Goal: Information Seeking & Learning: Learn about a topic

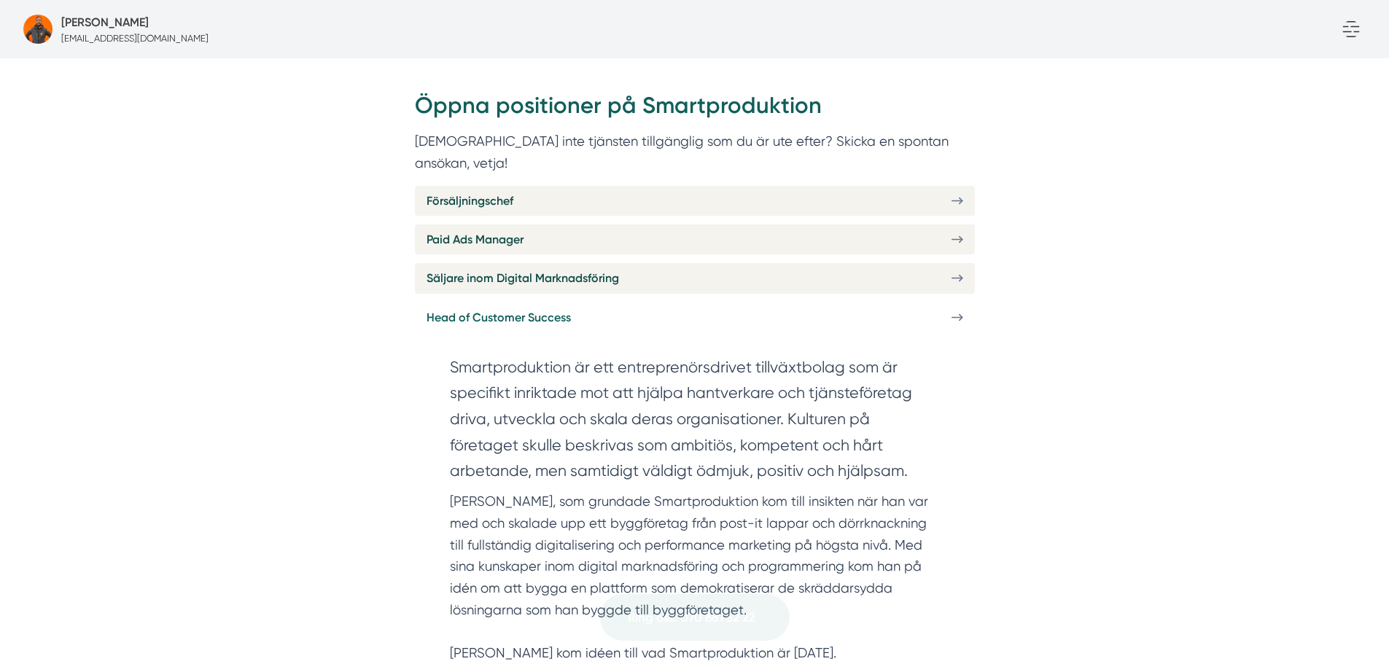
scroll to position [656, 0]
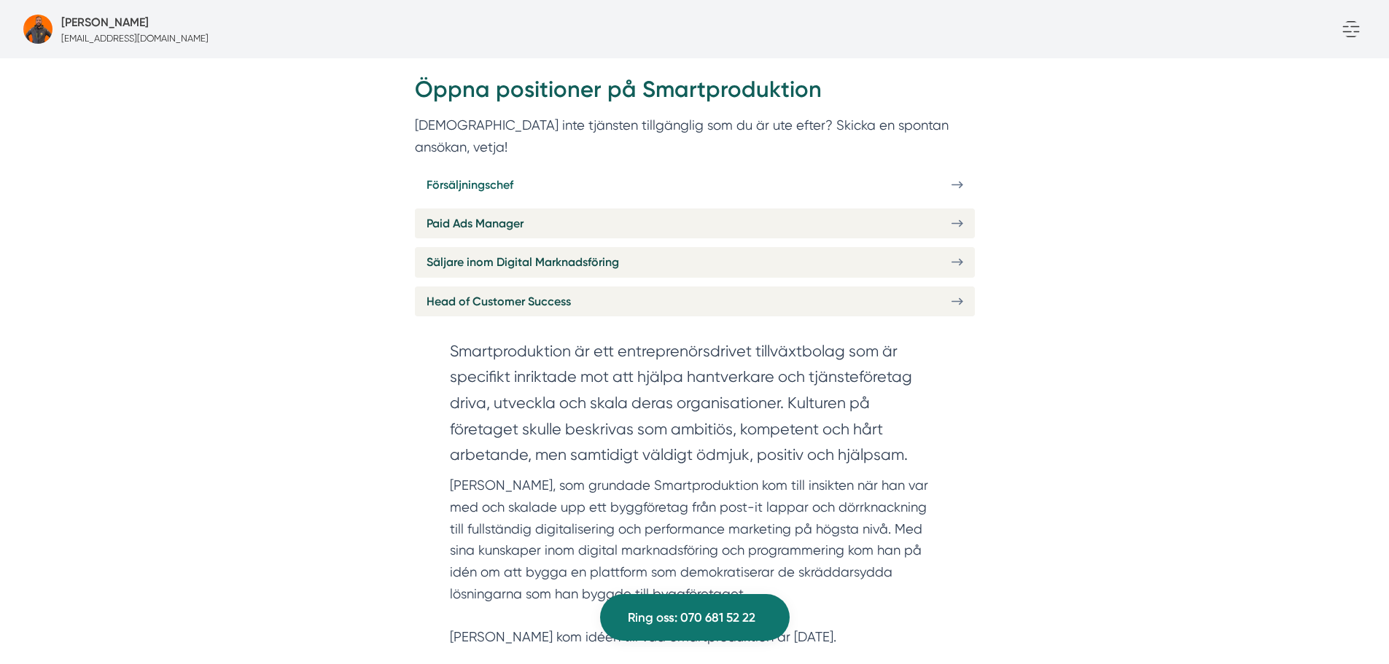
click at [962, 182] on icon at bounding box center [960, 185] width 3 height 6
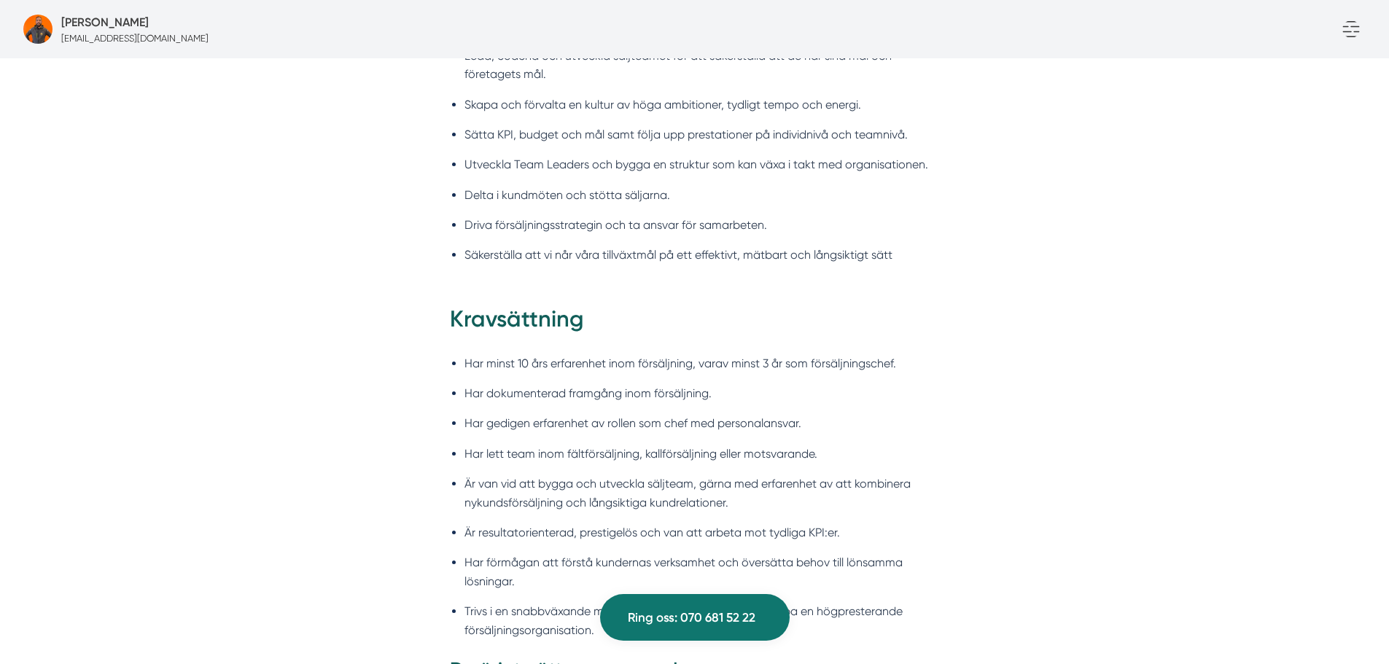
scroll to position [1604, 0]
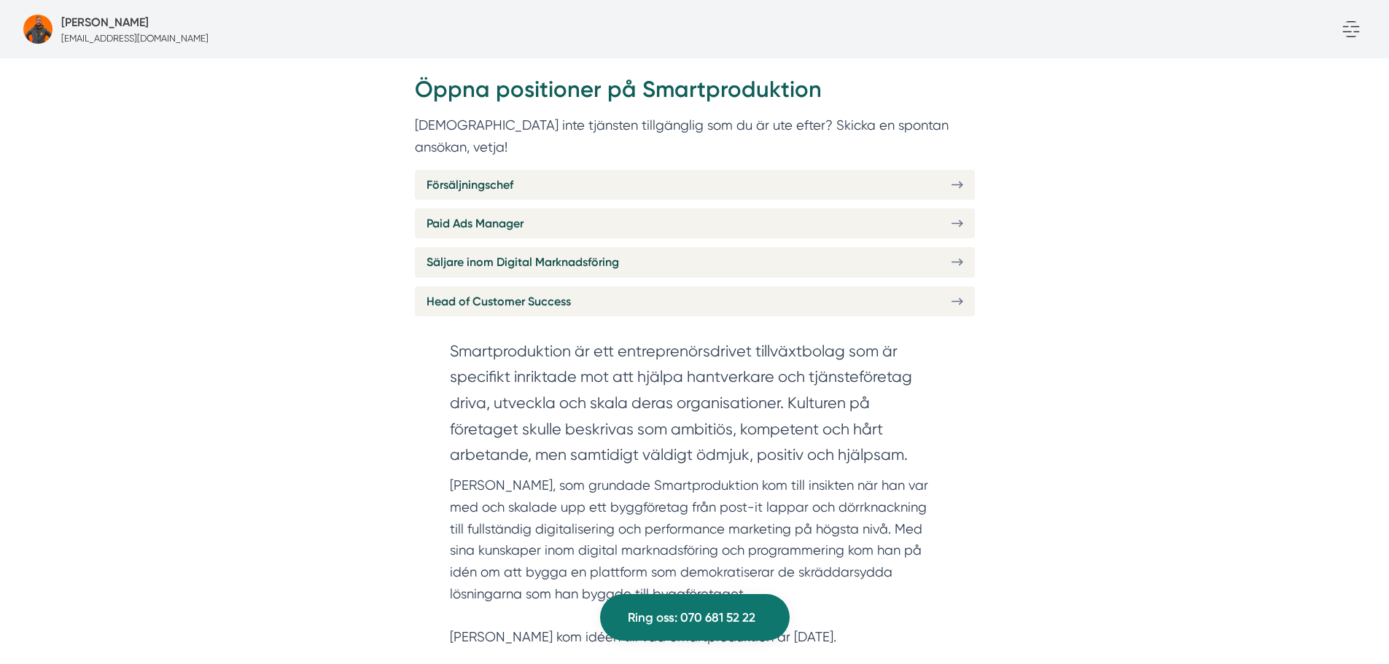
click at [932, 295] on div "Öppna positioner på Smartproduktion Finns inte tjänsten tillgänglig som du är u…" at bounding box center [695, 206] width 560 height 265
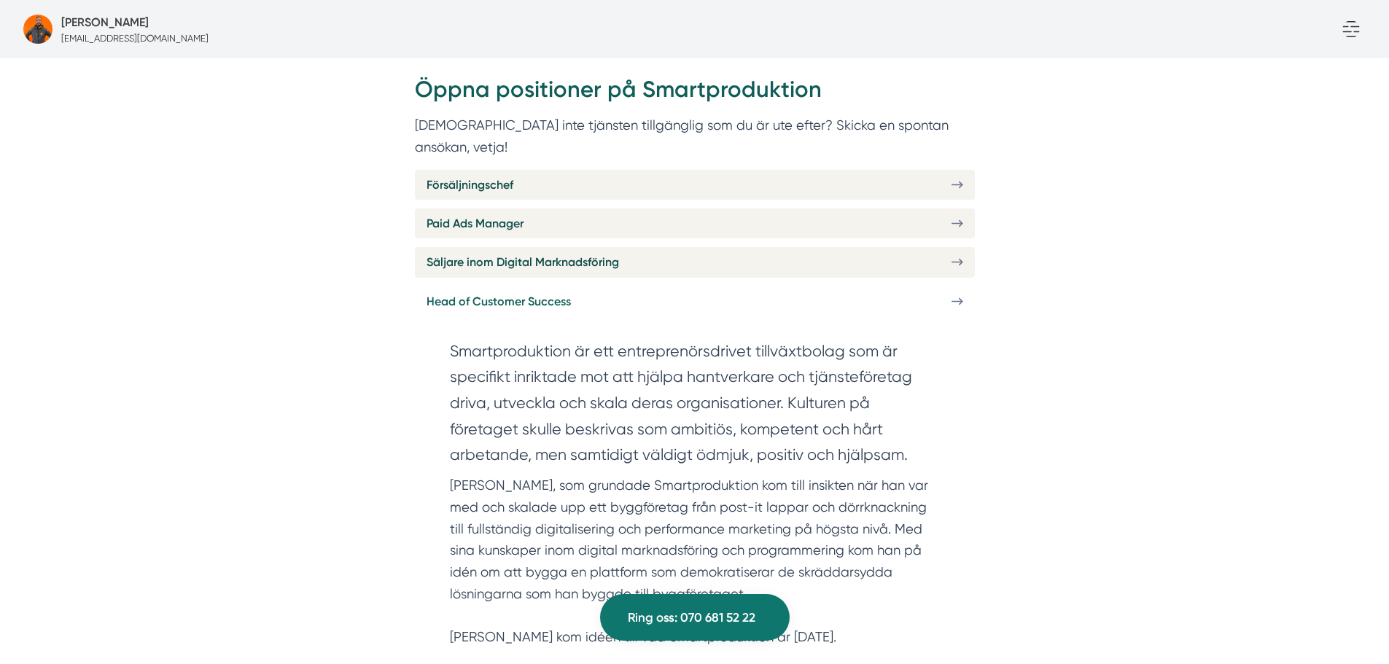
click at [953, 295] on icon at bounding box center [958, 301] width 12 height 12
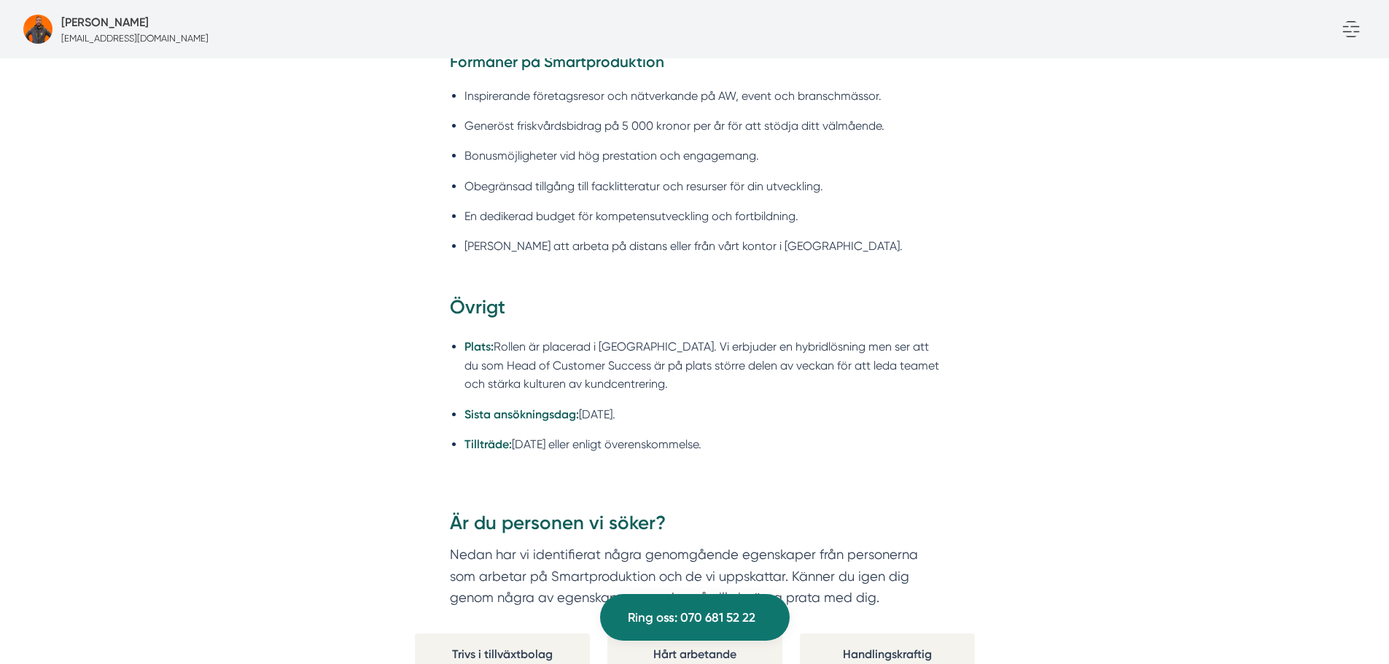
scroll to position [2407, 0]
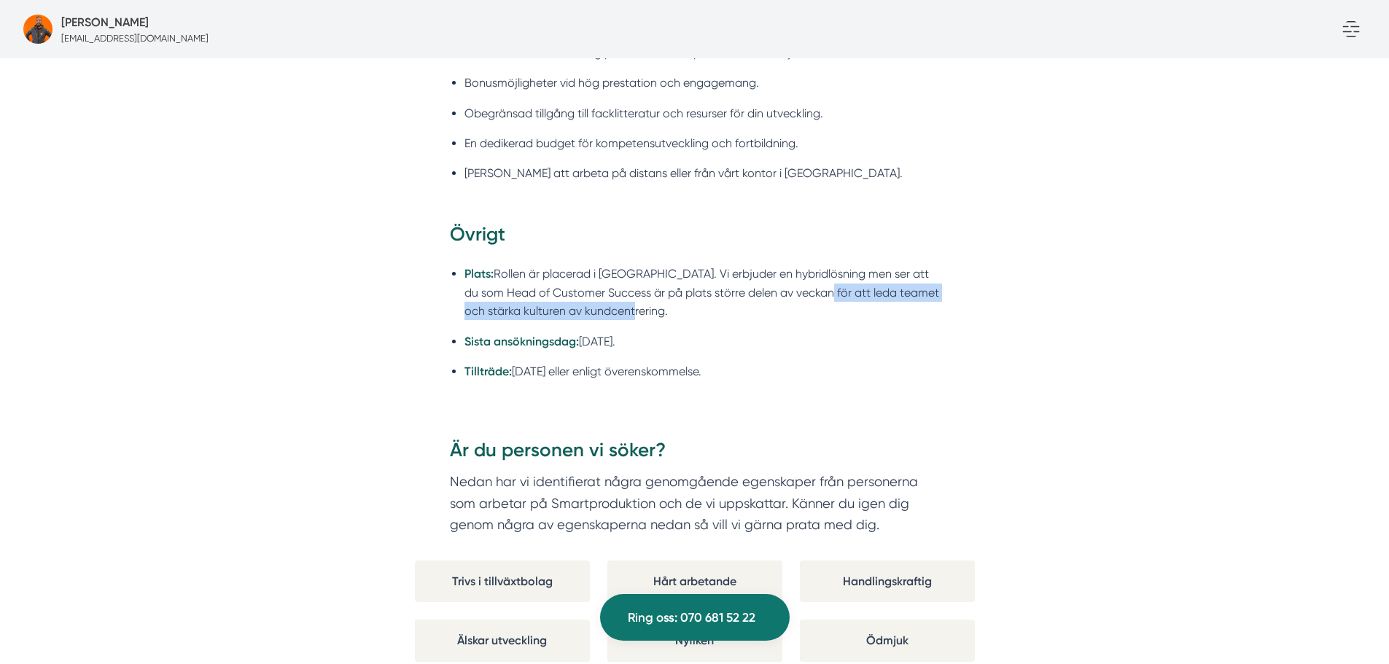
drag, startPoint x: 699, startPoint y: 292, endPoint x: 802, endPoint y: 273, distance: 104.6
click at [814, 273] on li "Plats: Rollen är placerad i Stockholm. Vi erbjuder en hybridlösning men ser att…" at bounding box center [702, 292] width 475 height 55
click at [726, 285] on li "Plats: Rollen är placerad i Stockholm. Vi erbjuder en hybridlösning men ser att…" at bounding box center [702, 292] width 475 height 55
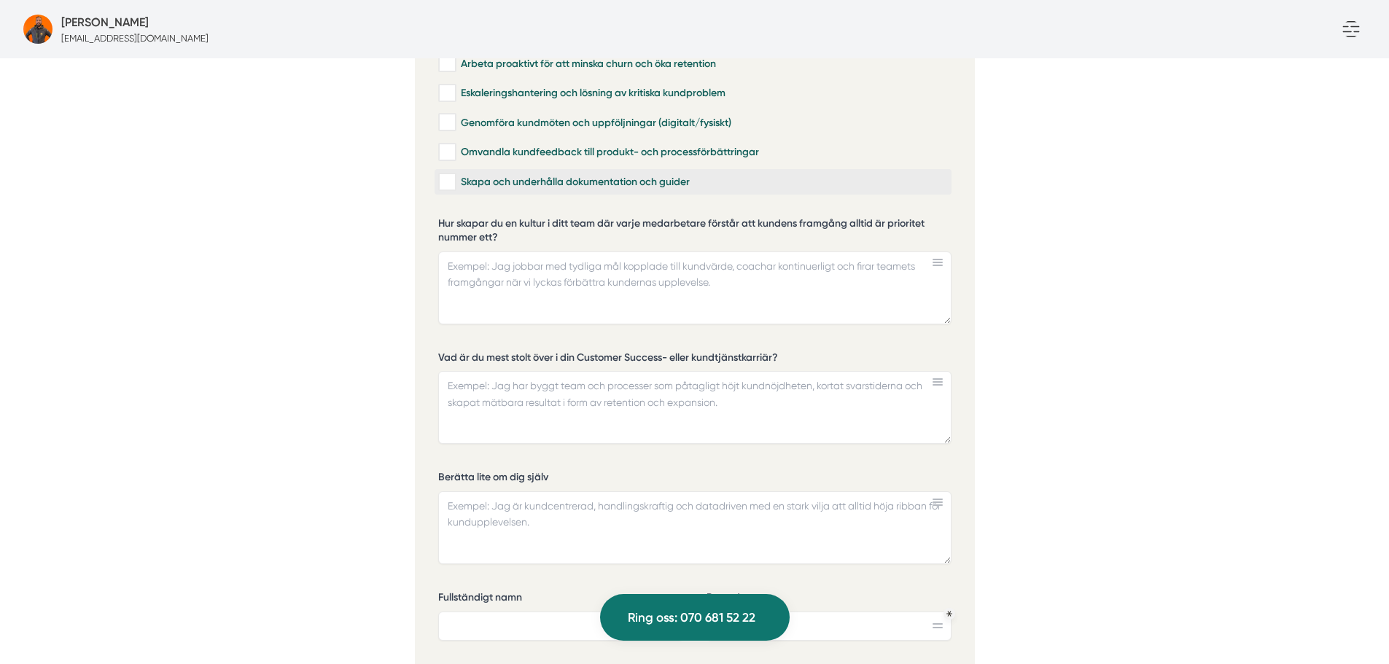
scroll to position [3427, 0]
